Goal: Transaction & Acquisition: Purchase product/service

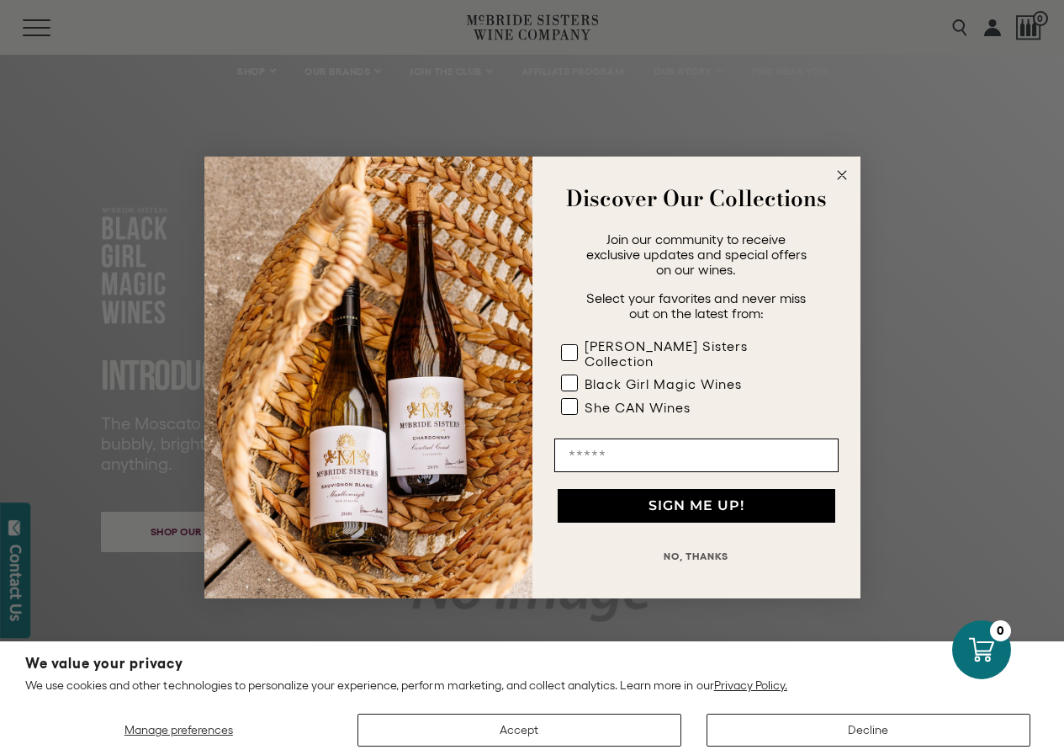
click at [843, 179] on icon "Close dialog" at bounding box center [842, 175] width 8 height 8
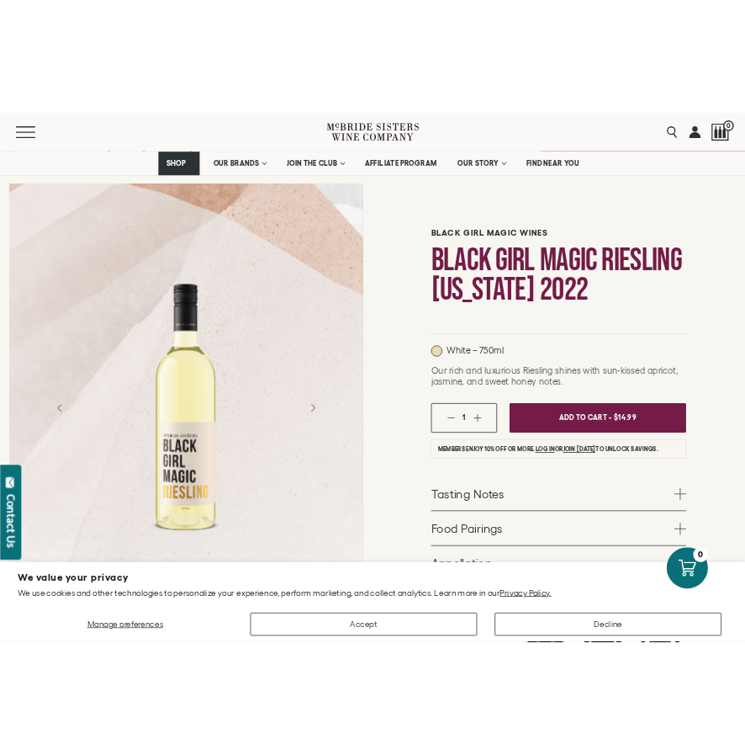
scroll to position [168, 0]
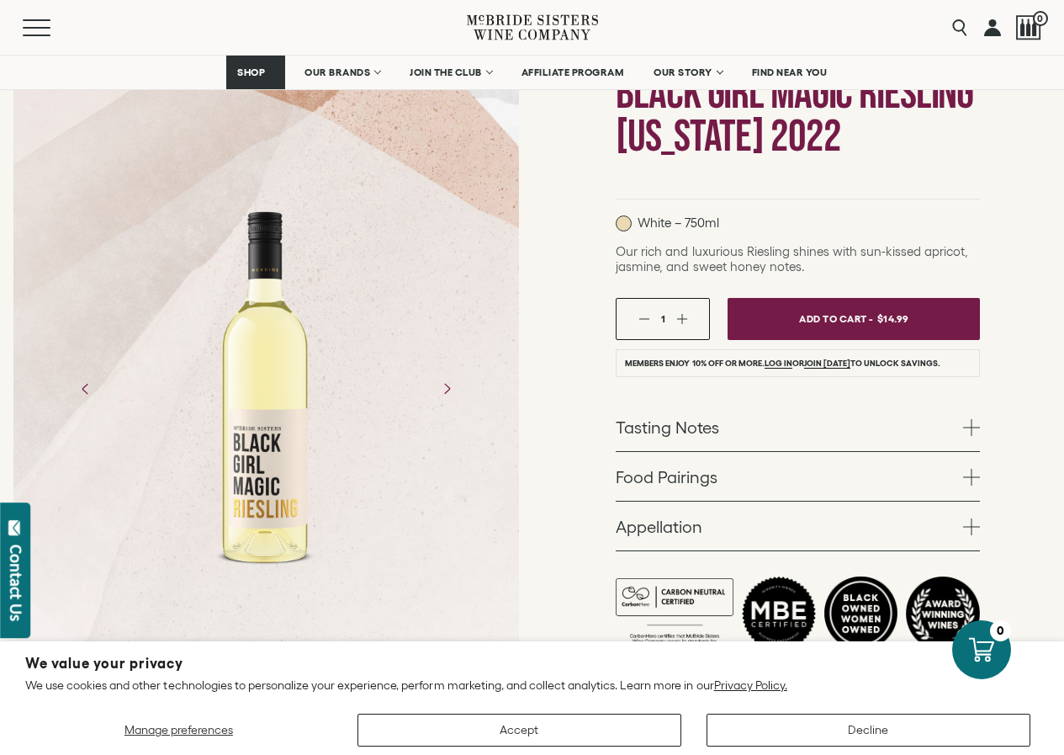
click at [383, 532] on div at bounding box center [266, 388] width 506 height 379
click at [452, 381] on icon "Next" at bounding box center [446, 387] width 29 height 29
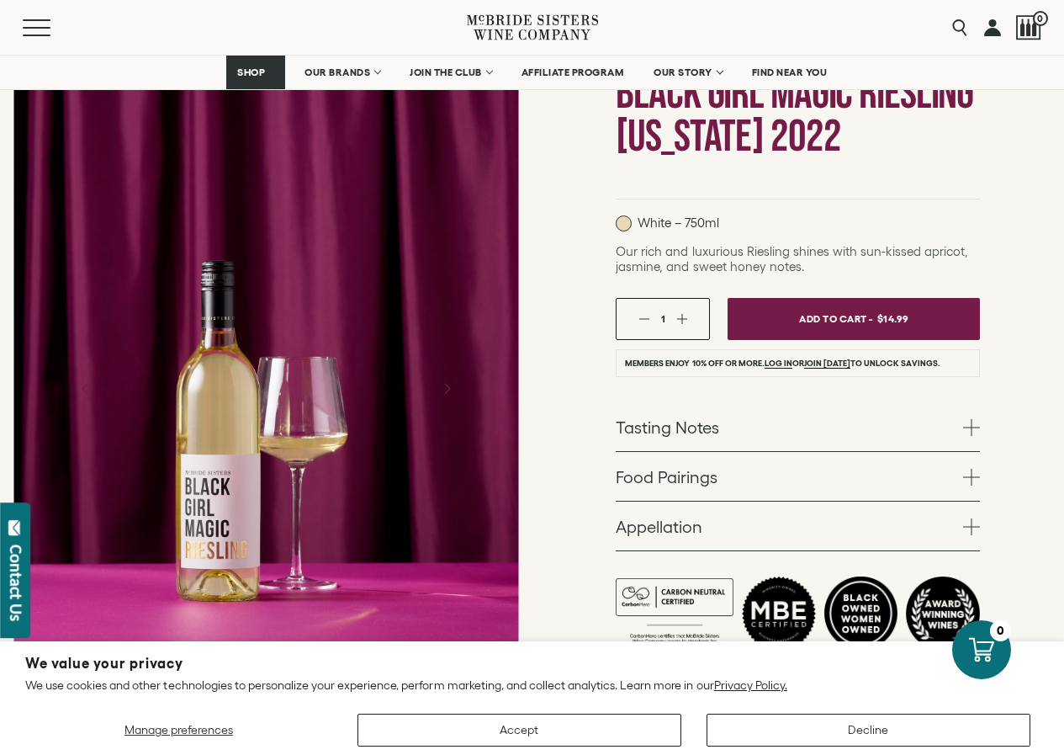
click at [378, 528] on div at bounding box center [266, 388] width 506 height 639
